Goal: Task Accomplishment & Management: Use online tool/utility

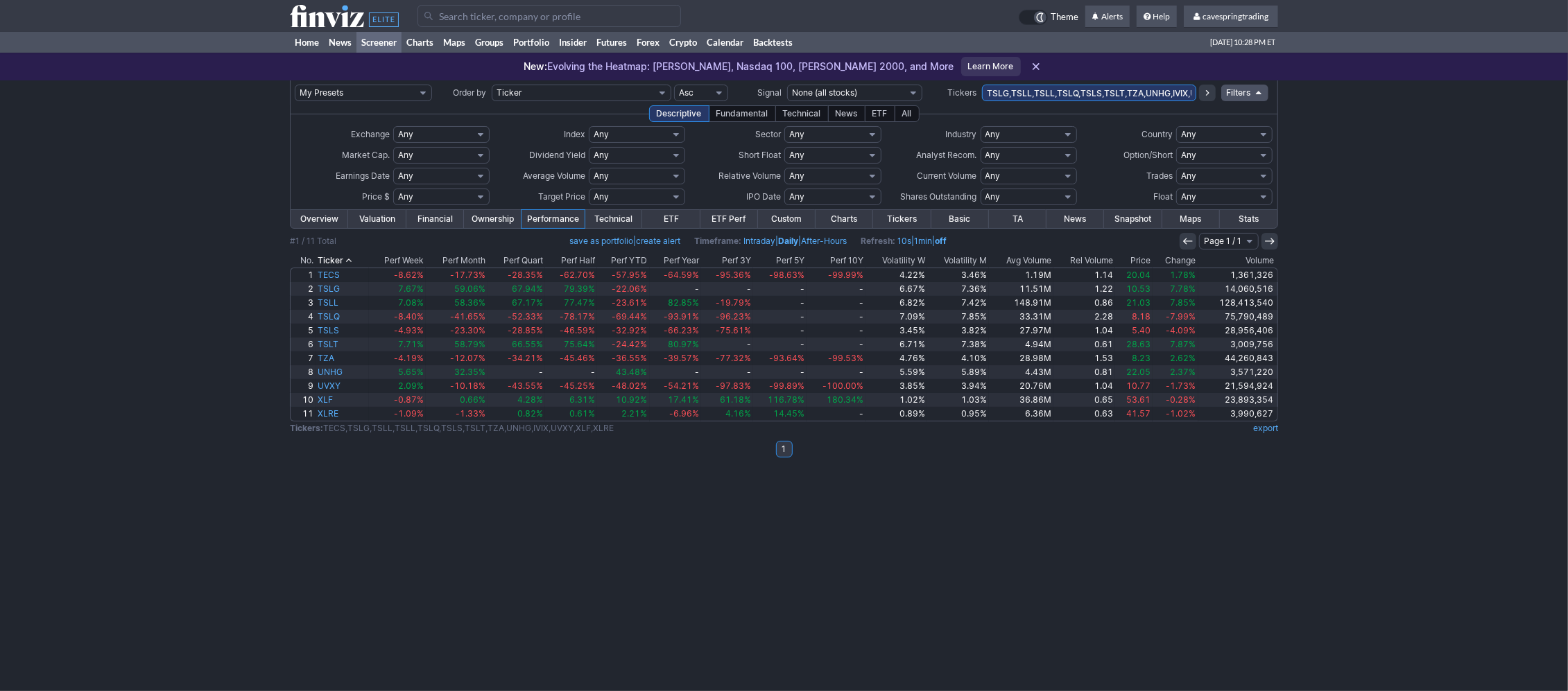
click at [1073, 100] on input "TSLG,TSLL,TSLL,TSLQ,TSLS,TSLT,TZA,UNHG,IVIX,UVXY,XLF,XLRE" at bounding box center [1089, 92] width 214 height 17
paste input "AAAU,ACHR,ADT,AES,AMDL,AVTR,BITI,BITO,CAG,CONY,DOC,ETHD,FAZ,FENY,FNGD,FUBO,FXI,…"
type input "AAAU,ACHR,ADT,AES,AMDL,AVTR,BITI,BITO,CAG,CONY,DOC,ETHD,FAZ,FENY,FNGD,FUBO,FXI,…"
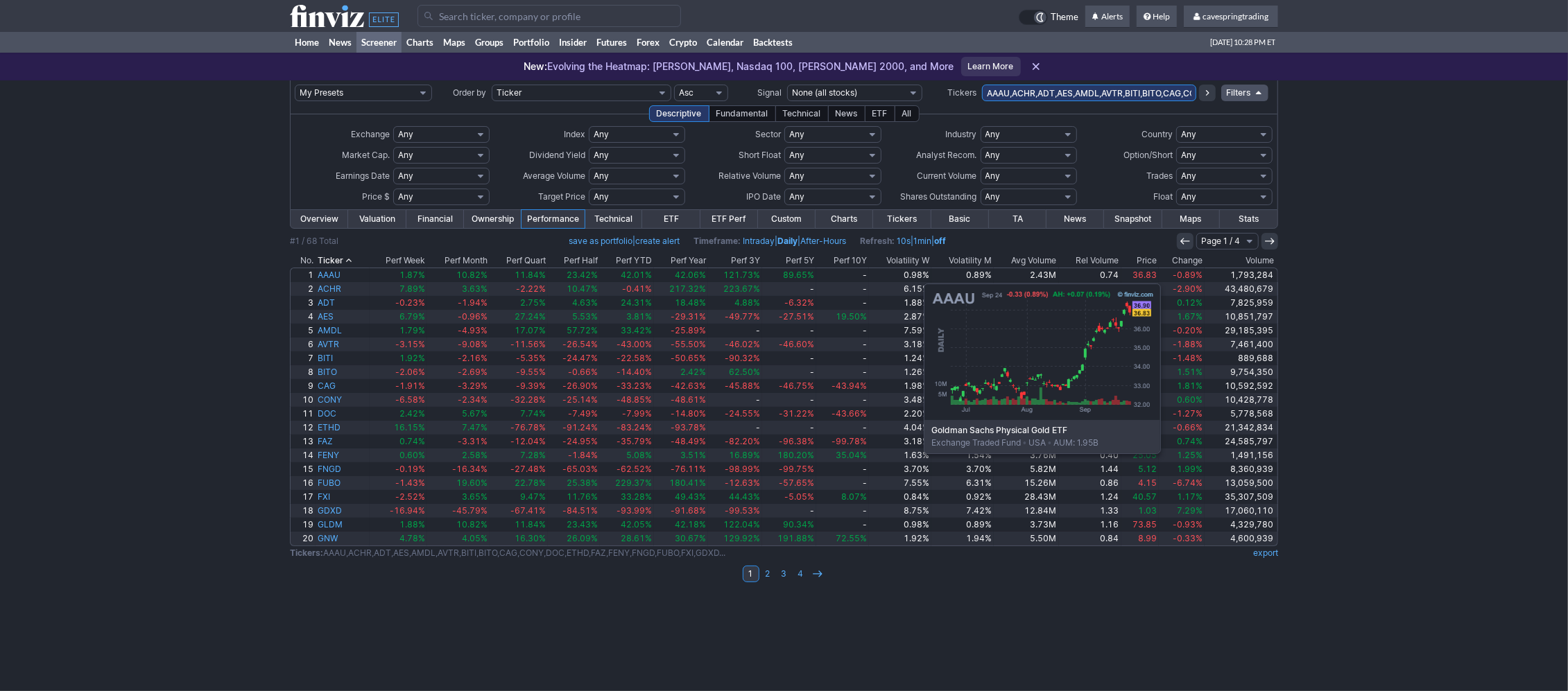
click at [1151, 264] on th "Price" at bounding box center [1140, 261] width 38 height 14
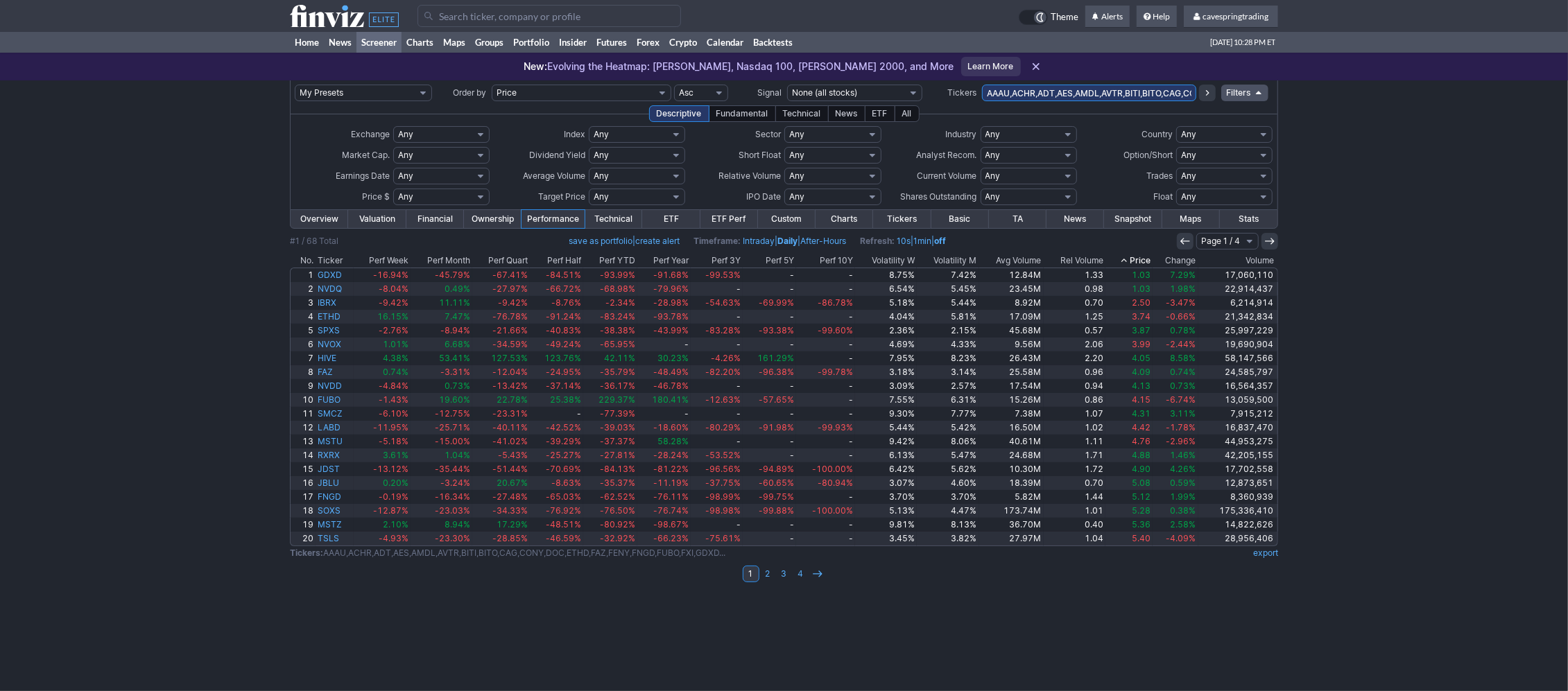
click at [1152, 264] on th "Price" at bounding box center [1128, 261] width 47 height 14
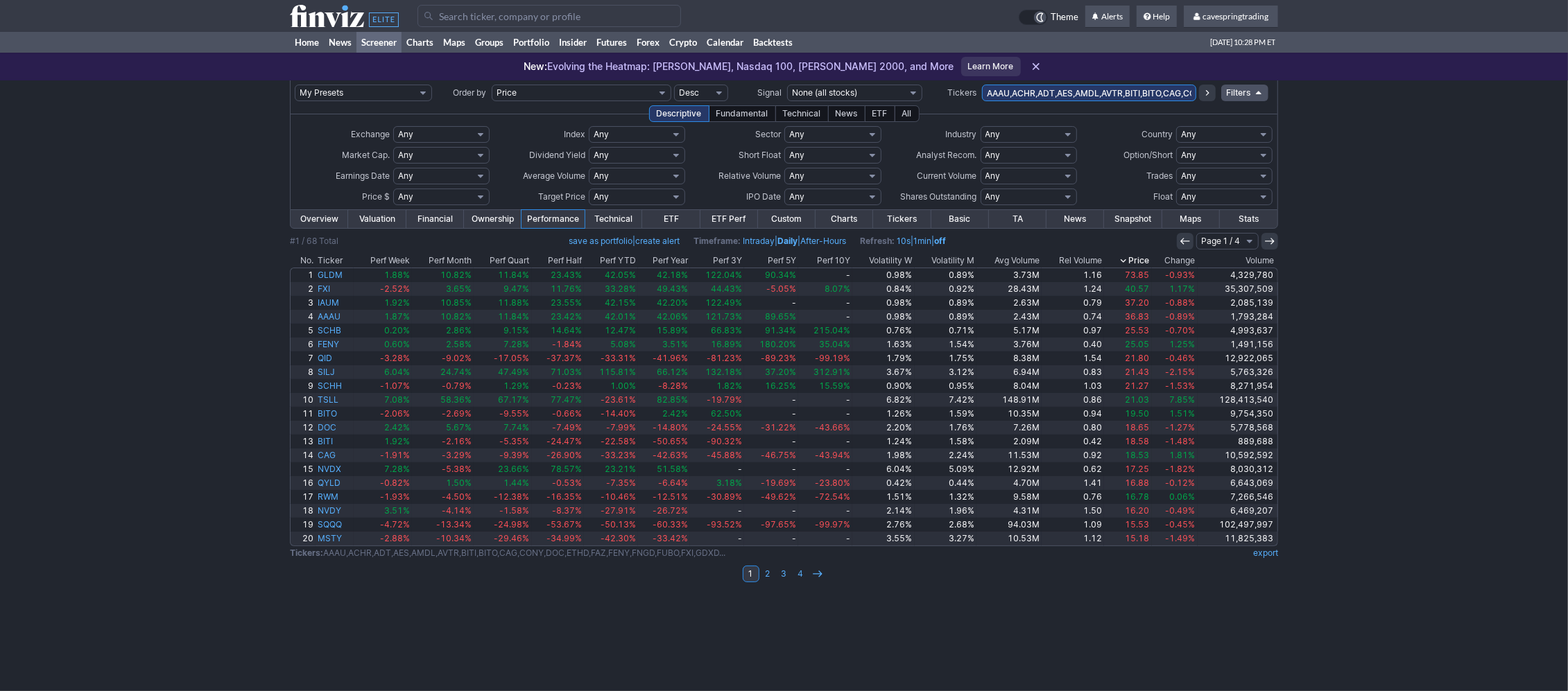
click at [334, 260] on th "Ticker" at bounding box center [335, 261] width 38 height 14
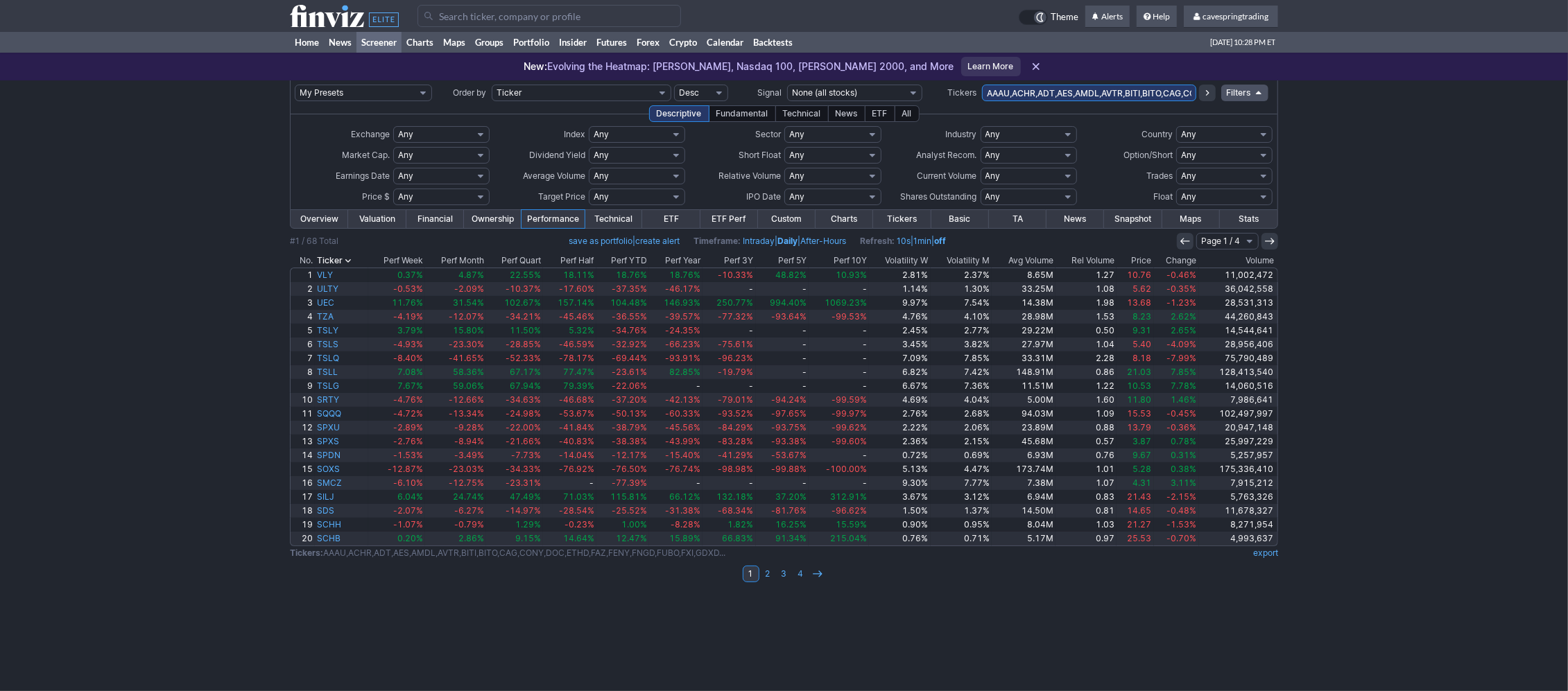
click at [330, 260] on th "Ticker" at bounding box center [342, 261] width 54 height 14
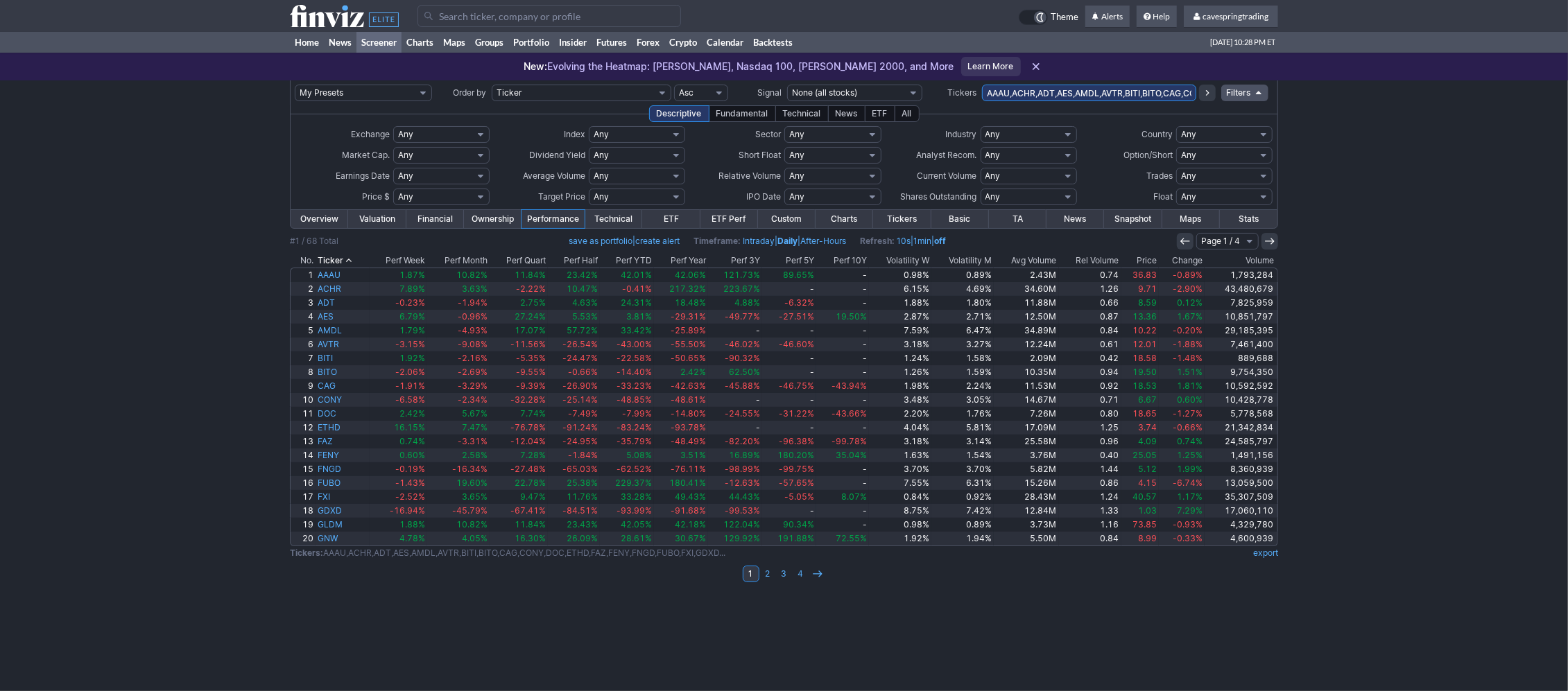
click at [1259, 554] on link "export" at bounding box center [1265, 553] width 25 height 10
click at [105, 197] on div "My Presets -Save Screen -Edit Screens s: RATIO USE s: RATIO s: stock screen s: …" at bounding box center [784, 385] width 1568 height 611
click at [1105, 88] on input "AAAU,ACHR,ADT,AES,AMDL,AVTR,BITI,BITO,CAG,CONY,DOC,ETHD,FAZ,FENY,FNGD,FUBO,FXI,…" at bounding box center [1089, 92] width 214 height 17
paste input "SPXS,SPXL,SPLG,SPDN,SH,SPY,SPXU,SDS,SPYU,SCHX,SQQQ,TQQQ,PSQ,QQQ,QID,RWM,SRTY,TZ…"
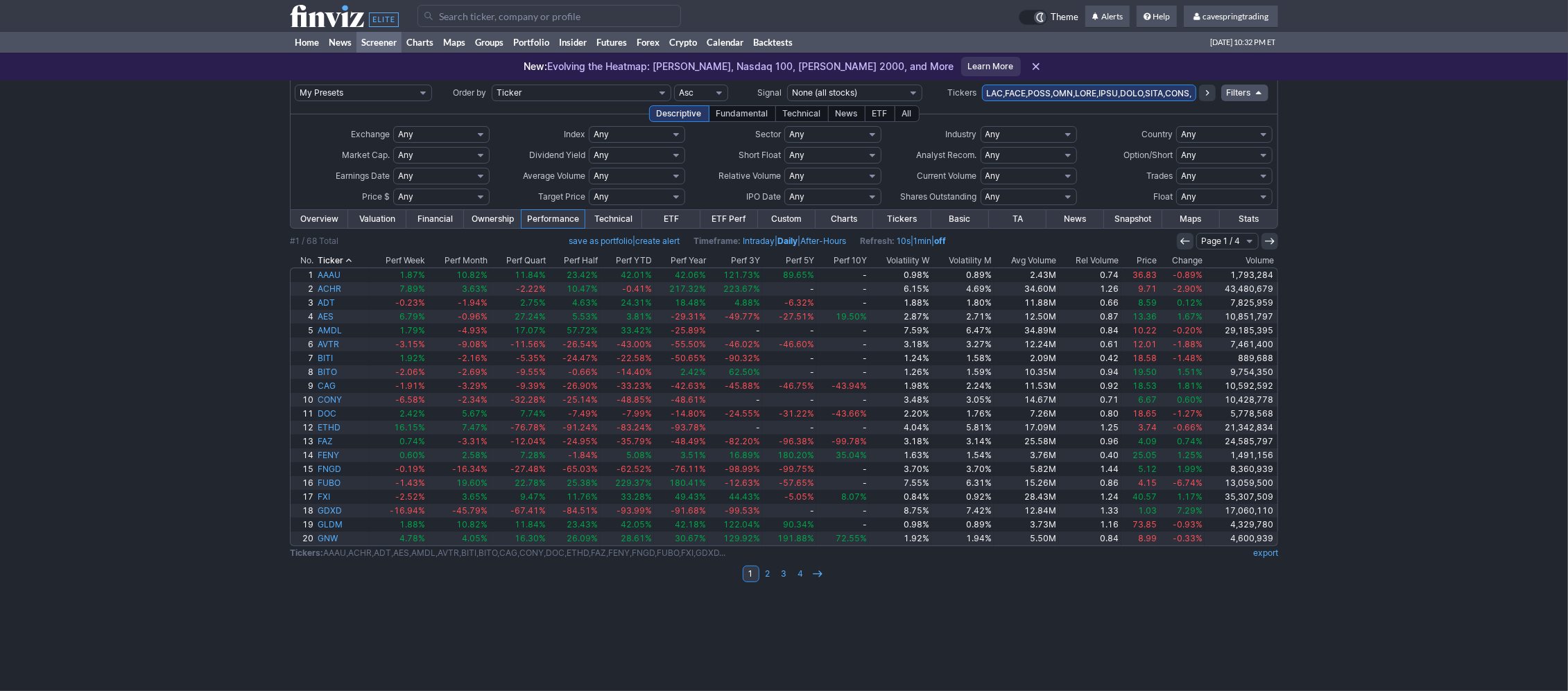
type input "SPXS,SPXL,SPLG,SPDN,SH,SPY,SPXU,SDS,SPYU,SCHX,SQQQ,TQQQ,PSQ,QQQ,QID,RWM,SRTY,TZ…"
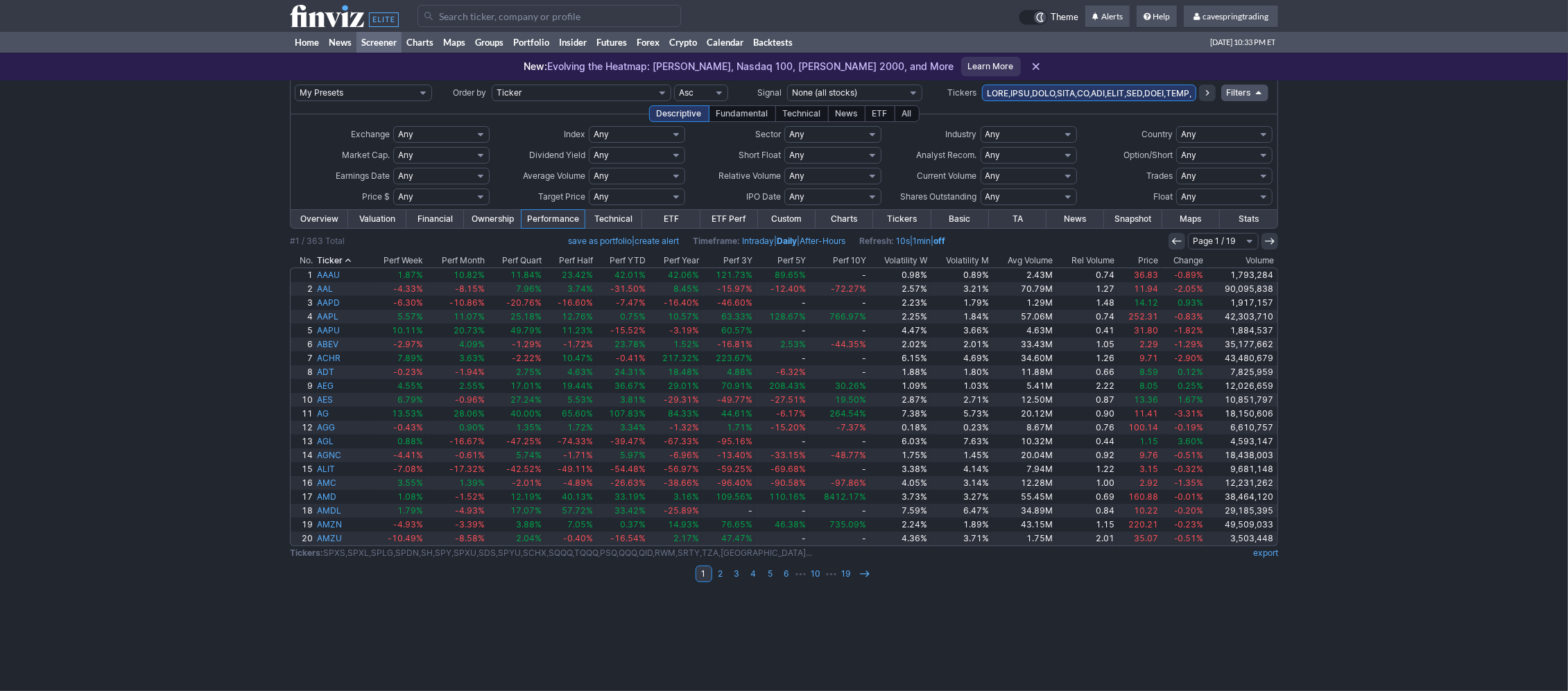
click at [1266, 551] on link "export" at bounding box center [1265, 553] width 25 height 10
click at [1135, 90] on input "text" at bounding box center [1089, 92] width 214 height 17
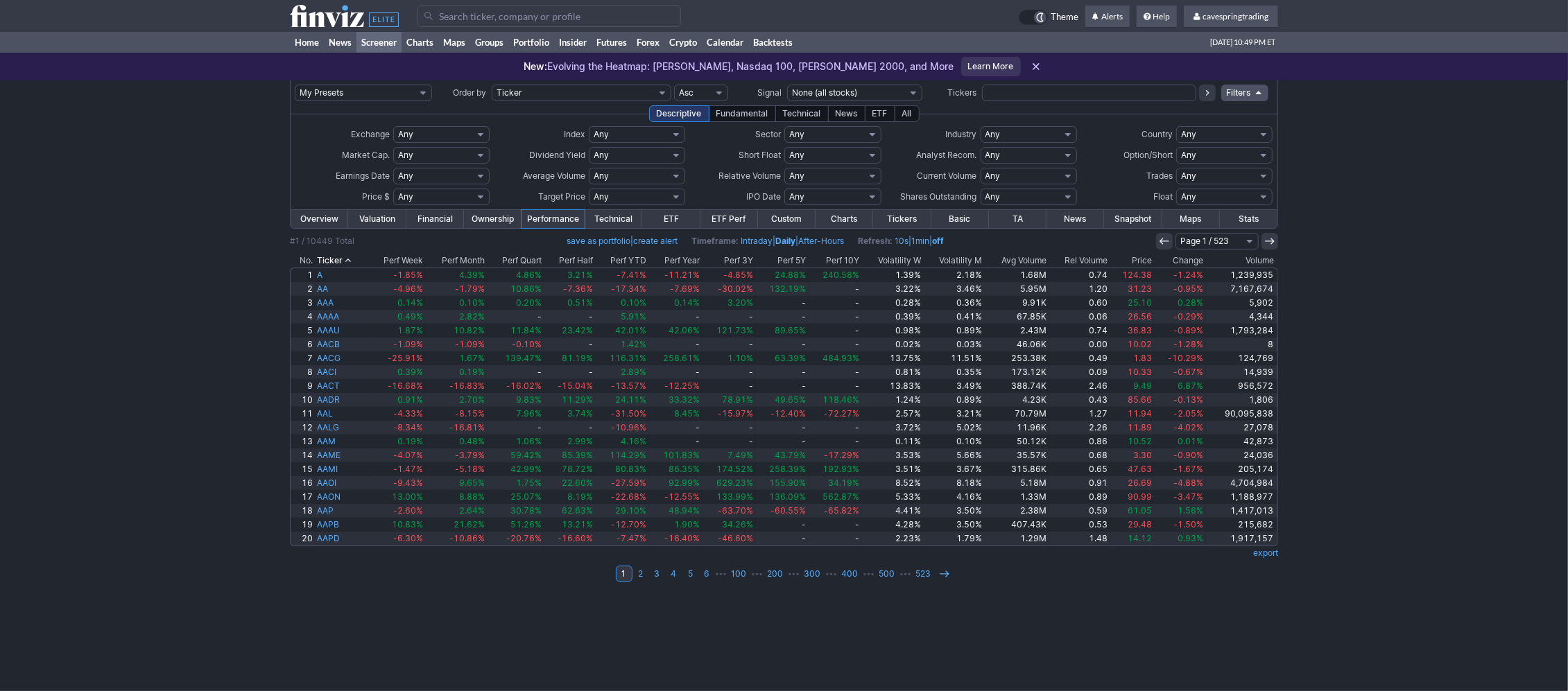
click at [1054, 96] on input "text" at bounding box center [1089, 92] width 214 height 17
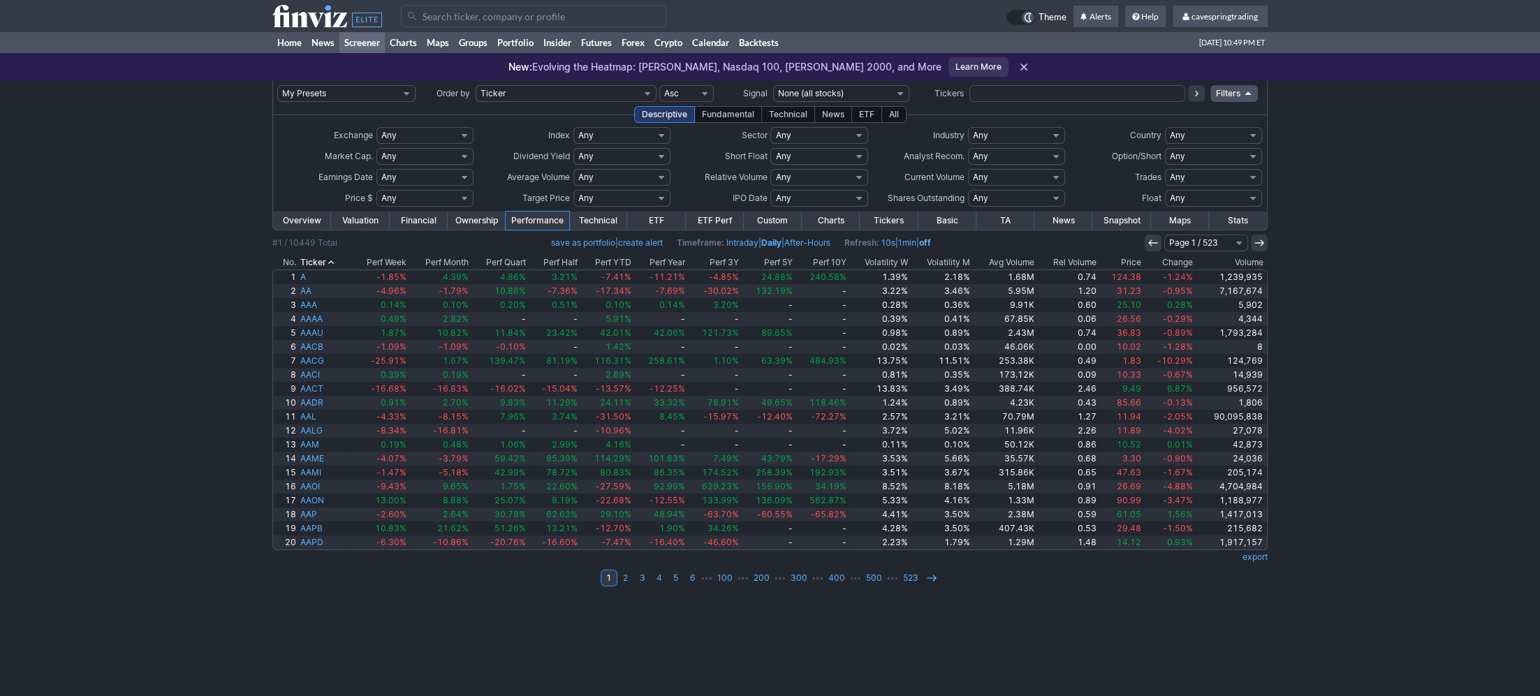
click at [1068, 98] on input "text" at bounding box center [1077, 93] width 216 height 17
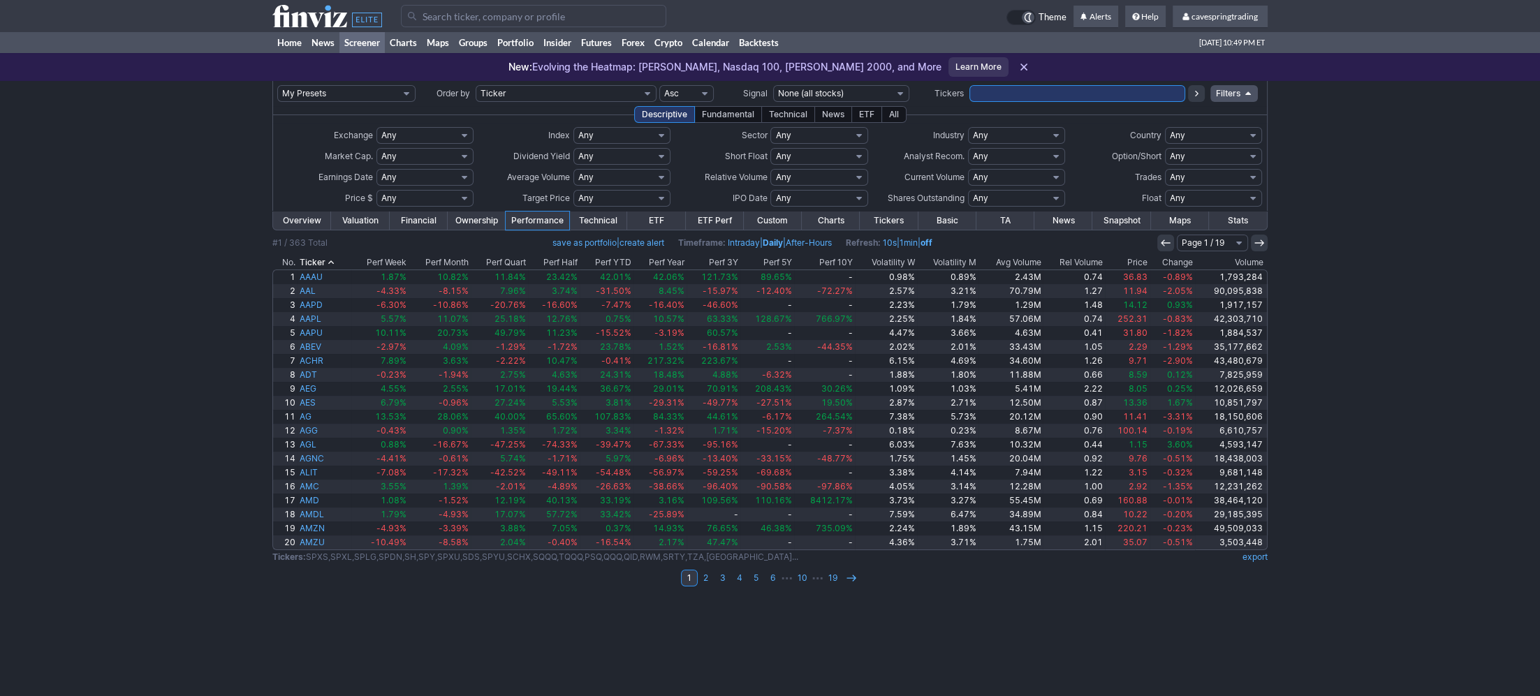
click at [299, 221] on link "Overview" at bounding box center [302, 221] width 58 height 18
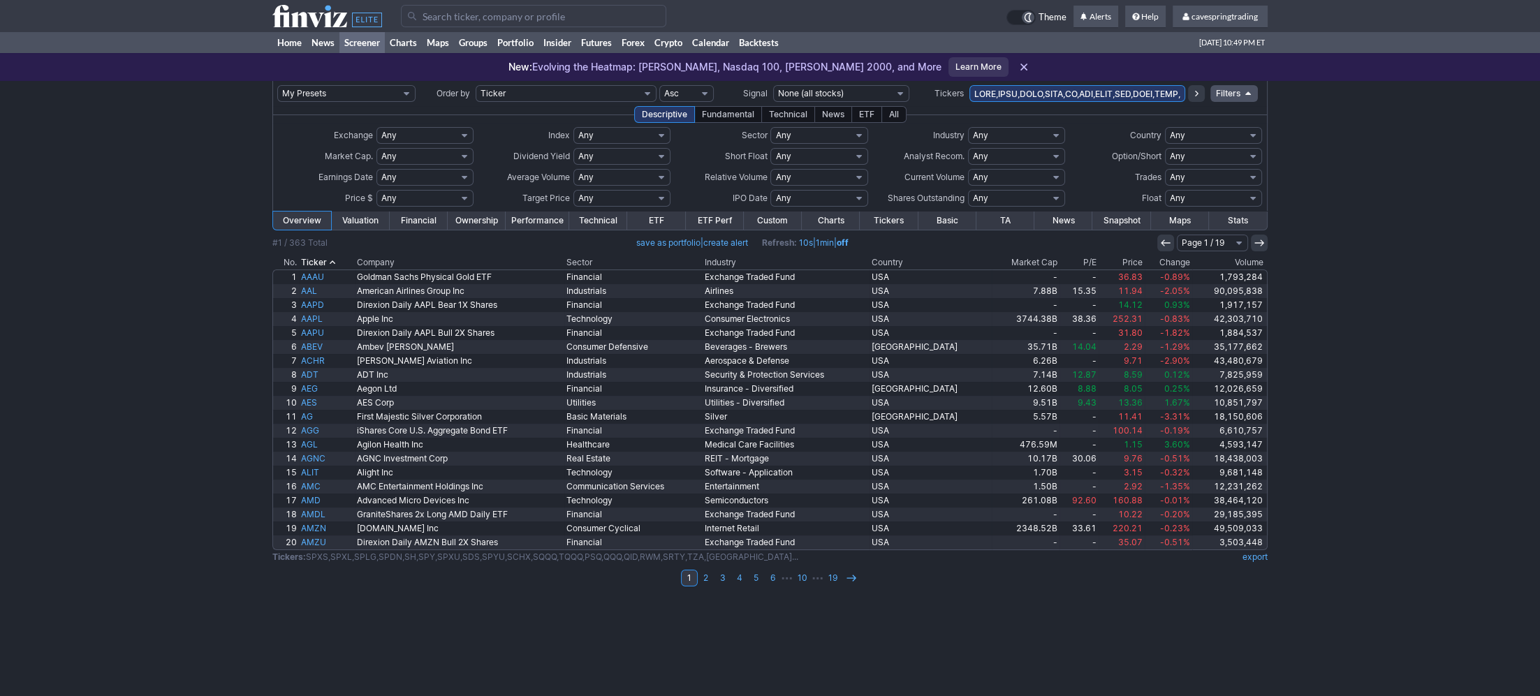
click at [652, 221] on link "ETF" at bounding box center [656, 221] width 58 height 18
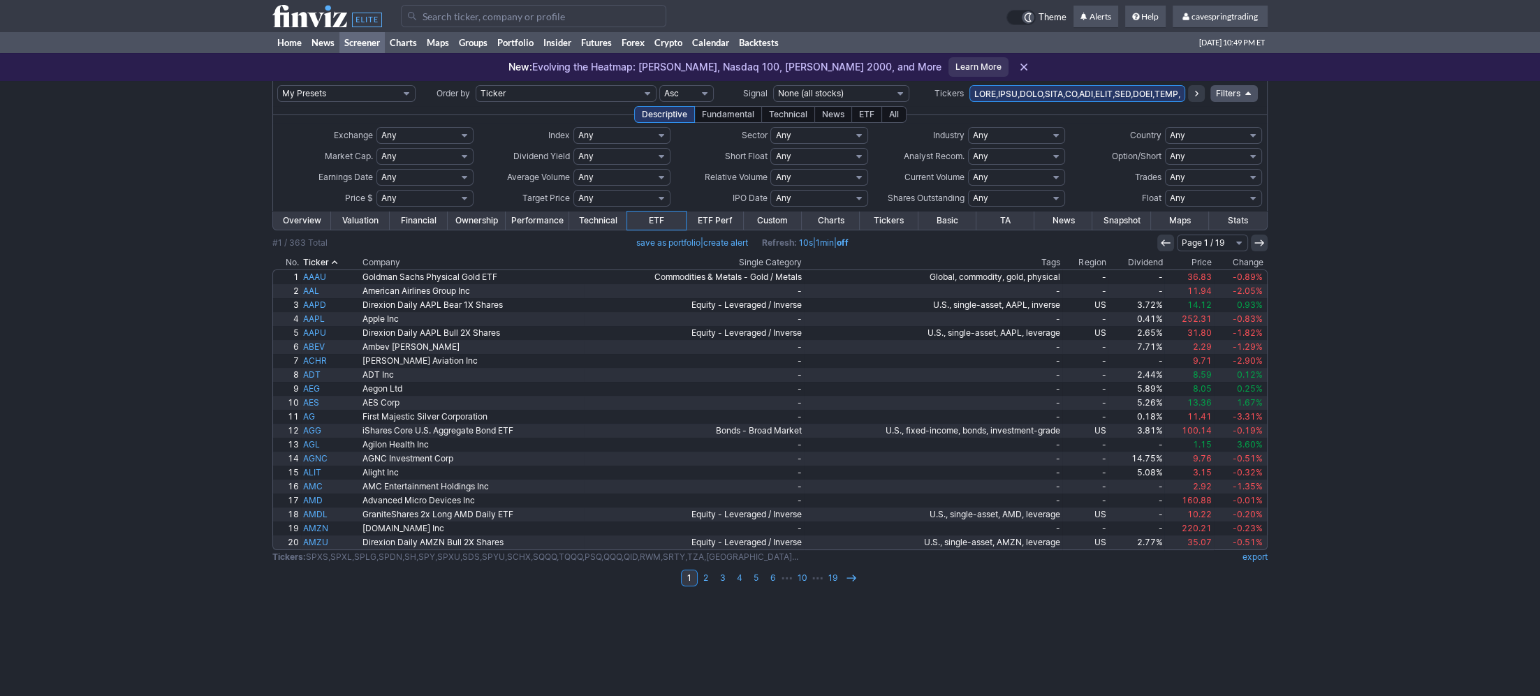
click at [1265, 558] on link "export" at bounding box center [1254, 557] width 25 height 10
click at [1038, 96] on input "text" at bounding box center [1077, 93] width 216 height 17
paste input "CHZ,BKLN,SPHY,SPLB,PDBC,UNG,SCHF,EWH,ICLN,SILJ,BITO,PGX,GRNY,MSTY,NVDY,SCHH,TSL…"
type input "SCHZ,BKLN,SPHY,SPLB,PDBC,UNG,SCHF,EWH,ICLN,SILJ,BITO,PGX,GRNY,MSTY,NVDY,SCHH,TS…"
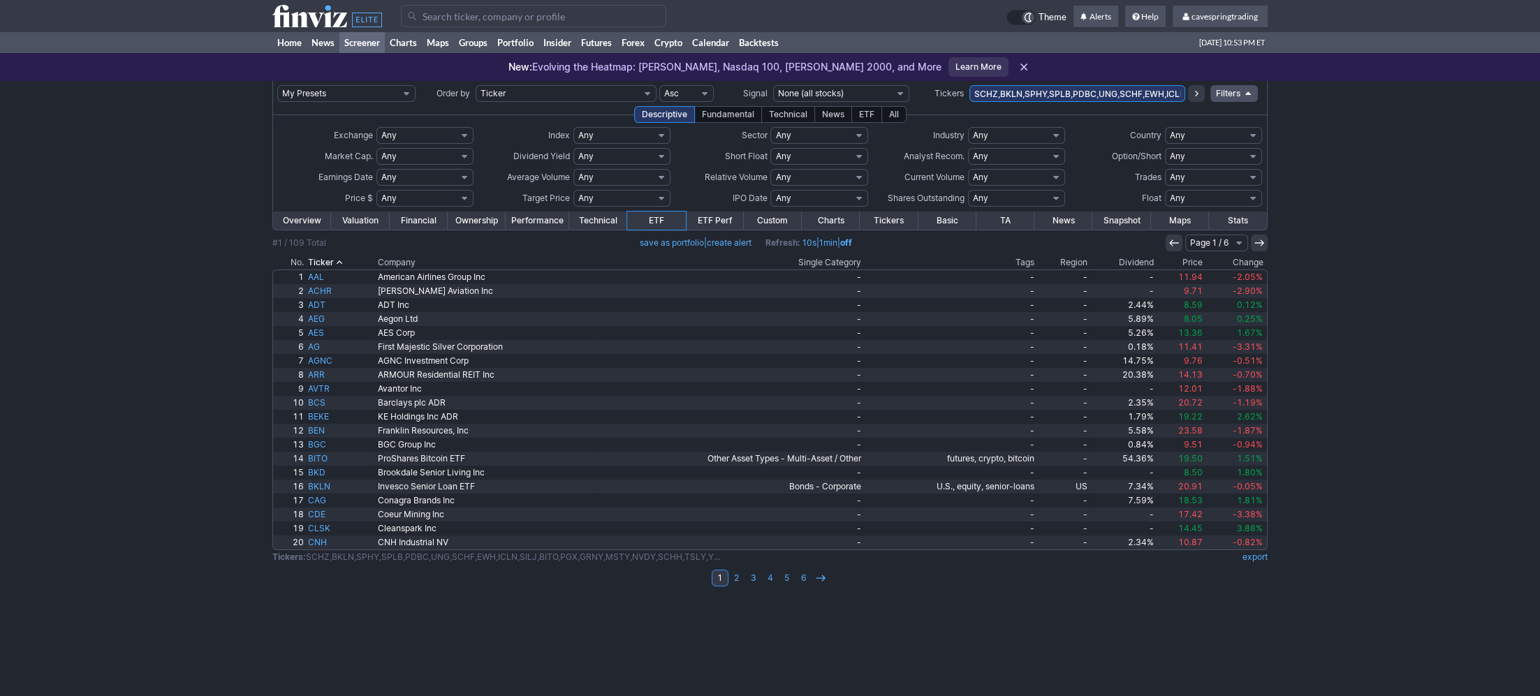
click at [552, 224] on link "Performance" at bounding box center [538, 221] width 64 height 18
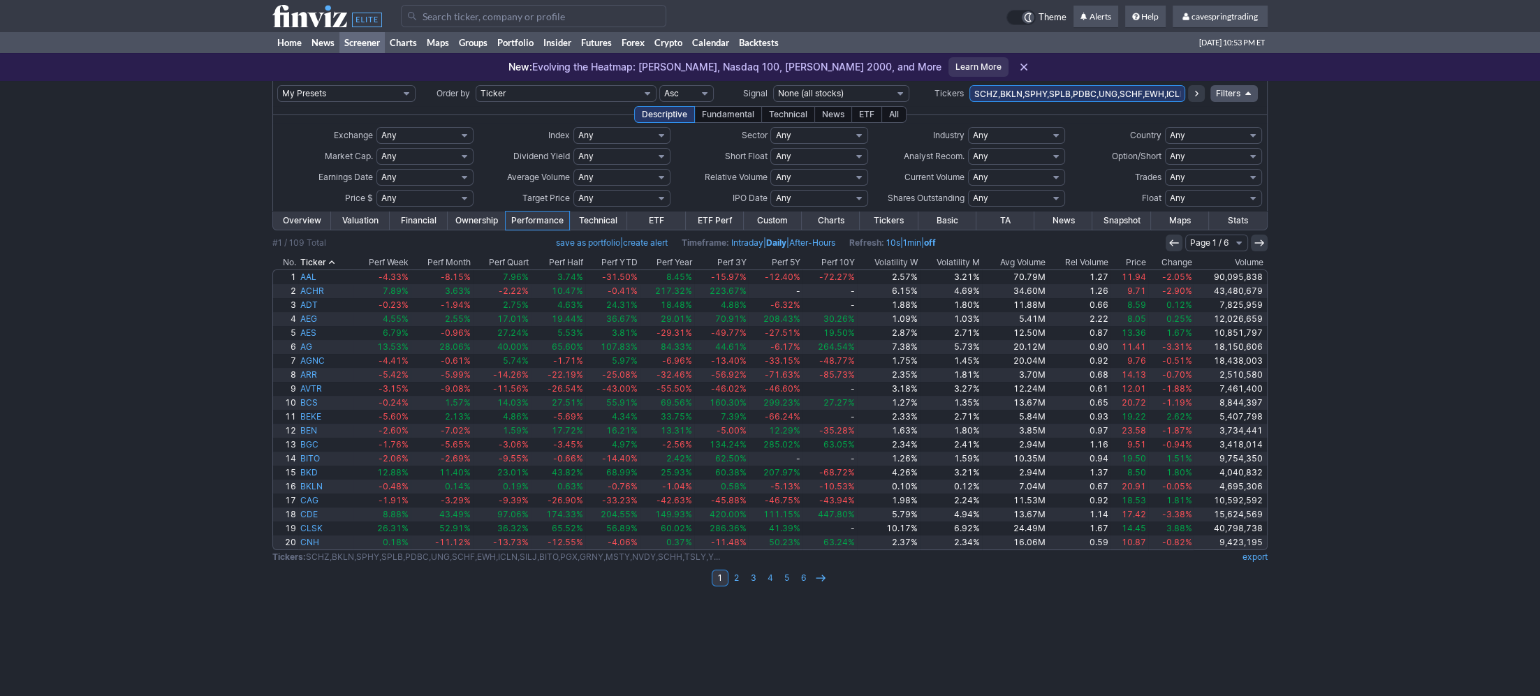
click at [1256, 561] on link "export" at bounding box center [1254, 557] width 25 height 10
